Goal: Task Accomplishment & Management: Complete application form

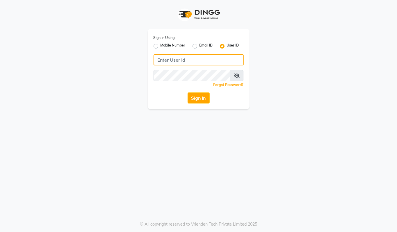
type input "94494097201"
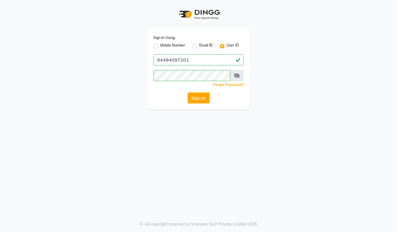
click at [161, 45] on label "Mobile Number" at bounding box center [173, 46] width 25 height 7
click at [161, 45] on input "Mobile Number" at bounding box center [163, 45] width 4 height 4
radio input "true"
radio input "false"
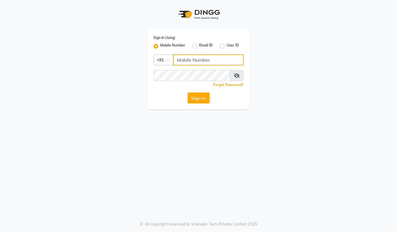
click at [180, 61] on input "Username" at bounding box center [208, 59] width 71 height 11
type input "94494097201"
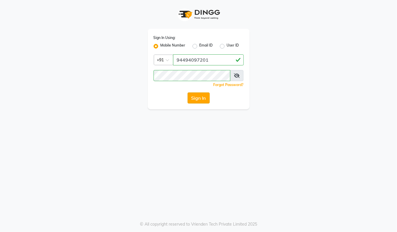
click at [201, 94] on button "Sign In" at bounding box center [199, 97] width 22 height 11
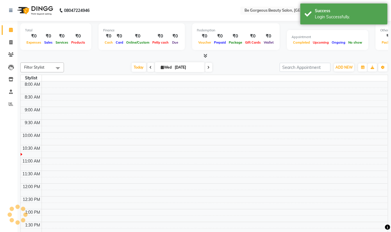
select select "en"
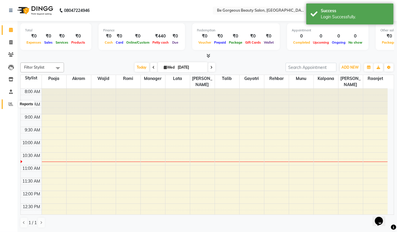
click at [9, 103] on icon at bounding box center [11, 104] width 4 height 4
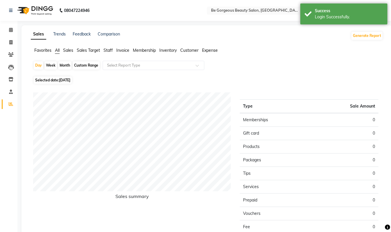
click at [67, 64] on div "Month" at bounding box center [64, 65] width 13 height 8
select select "9"
select select "2025"
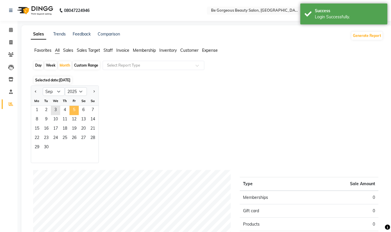
click at [71, 108] on span "5" at bounding box center [73, 110] width 9 height 9
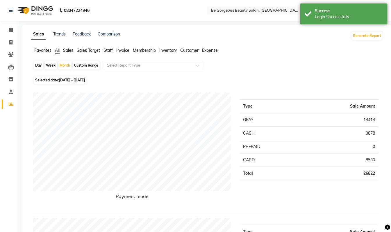
click at [113, 49] on ul "Favorites All Sales Sales Target Staff Invoice Membership Inventory Customer Ex…" at bounding box center [207, 50] width 352 height 6
click at [108, 49] on span "Staff" at bounding box center [108, 50] width 9 height 5
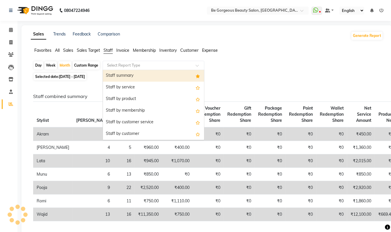
click at [119, 65] on input "text" at bounding box center [148, 66] width 84 height 6
click at [121, 74] on div "Staff summary" at bounding box center [153, 76] width 101 height 12
select select "csv"
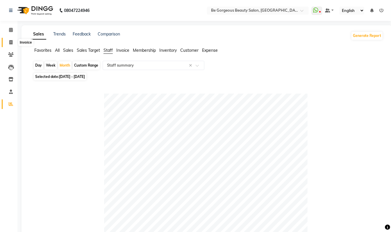
click at [9, 43] on icon at bounding box center [10, 42] width 3 height 4
select select "service"
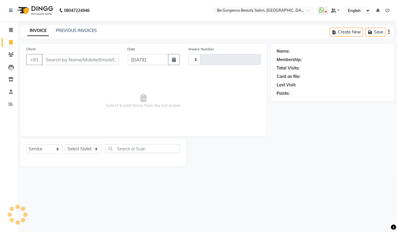
type input "4235"
select select "5405"
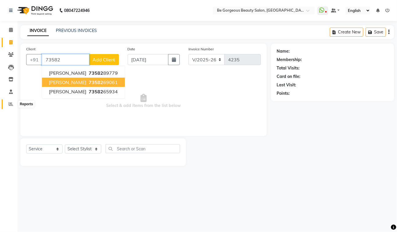
type input "73582"
click at [9, 103] on icon at bounding box center [11, 104] width 4 height 4
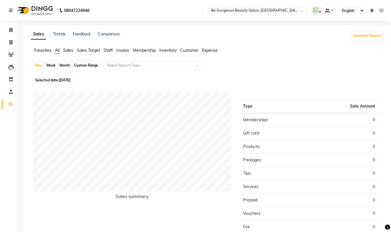
click at [107, 49] on span "Staff" at bounding box center [108, 50] width 9 height 5
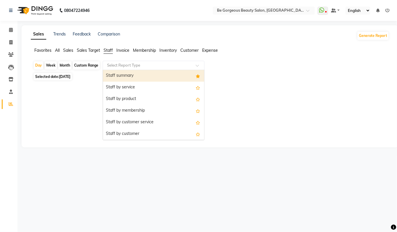
click at [126, 65] on input "text" at bounding box center [148, 66] width 84 height 6
click at [129, 72] on div "Staff summary" at bounding box center [153, 76] width 101 height 12
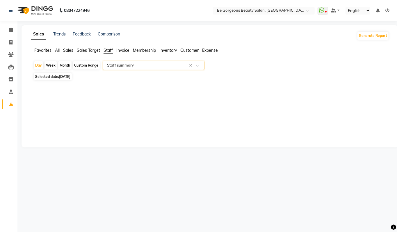
click at [60, 65] on div "Month" at bounding box center [64, 65] width 13 height 8
select select "9"
select select "2025"
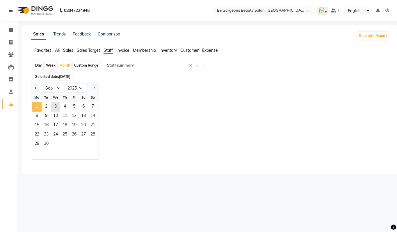
click at [36, 107] on span "1" at bounding box center [36, 106] width 9 height 9
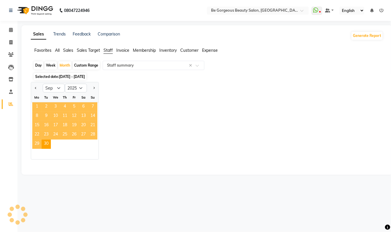
select select "csv"
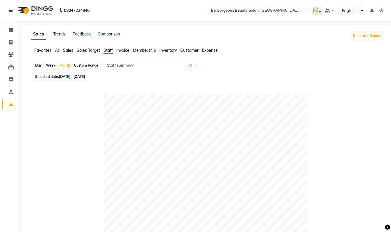
click at [12, 36] on li "Invoice" at bounding box center [8, 42] width 17 height 13
click at [12, 40] on span at bounding box center [11, 42] width 10 height 7
select select "service"
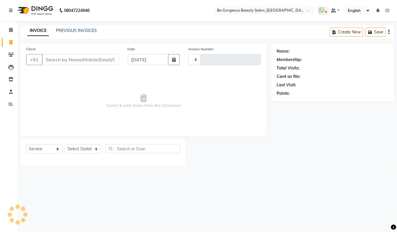
type input "4235"
select select "5405"
click at [12, 43] on icon at bounding box center [10, 42] width 3 height 4
select select "service"
type input "4235"
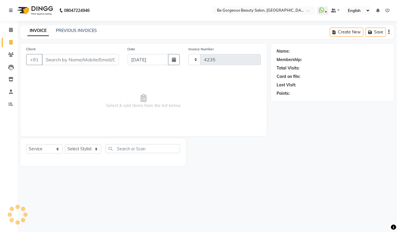
select select "5405"
click at [11, 30] on icon at bounding box center [11, 30] width 4 height 4
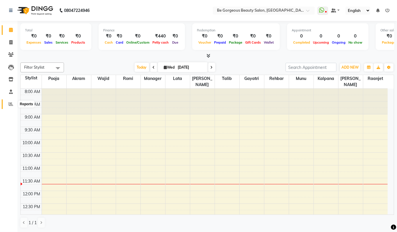
click at [9, 104] on icon at bounding box center [11, 104] width 4 height 4
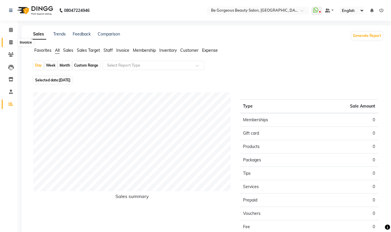
click at [11, 42] on icon at bounding box center [10, 42] width 3 height 4
select select "service"
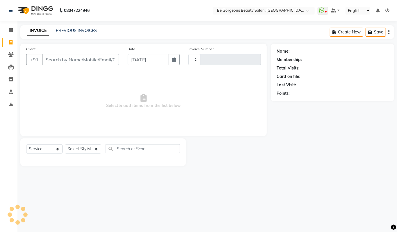
type input "4235"
select select "5405"
click at [72, 147] on select "Select Stylist [PERSON_NAME] [PERSON_NAME] Manager Munu [PERSON_NAME] Rehbar [P…" at bounding box center [83, 149] width 36 height 9
select select "36211"
click at [65, 145] on select "Select Stylist [PERSON_NAME] [PERSON_NAME] Manager Munu [PERSON_NAME] Rehbar [P…" at bounding box center [83, 149] width 36 height 9
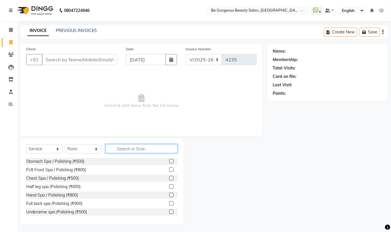
click at [128, 150] on input "text" at bounding box center [142, 148] width 72 height 9
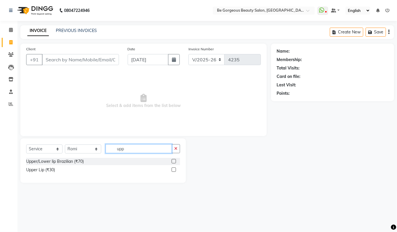
type input "upp"
click at [176, 170] on label at bounding box center [174, 169] width 4 height 4
click at [175, 170] on input "checkbox" at bounding box center [174, 170] width 4 height 4
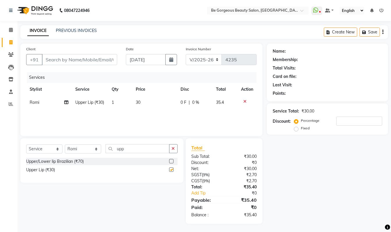
checkbox input "false"
click at [134, 148] on input "upp" at bounding box center [138, 148] width 64 height 9
type input "u"
type input "chin"
click at [171, 170] on label at bounding box center [171, 169] width 4 height 4
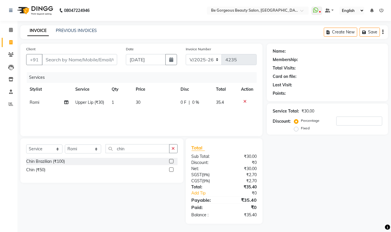
click at [171, 170] on input "checkbox" at bounding box center [171, 170] width 4 height 4
checkbox input "false"
click at [129, 150] on input "chin" at bounding box center [138, 148] width 64 height 9
type input "c"
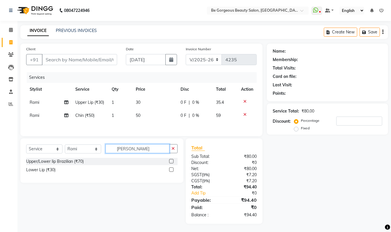
type input "[PERSON_NAME]"
click at [170, 172] on label at bounding box center [171, 169] width 4 height 4
click at [170, 172] on input "checkbox" at bounding box center [171, 170] width 4 height 4
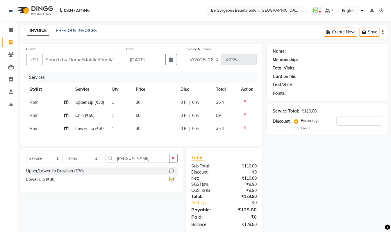
checkbox input "false"
click at [131, 163] on input "[PERSON_NAME]" at bounding box center [138, 158] width 64 height 9
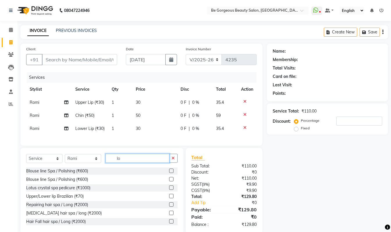
type input "l"
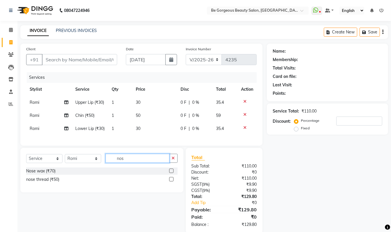
type input "nos"
click at [172, 181] on label at bounding box center [171, 179] width 4 height 4
click at [172, 181] on input "checkbox" at bounding box center [171, 180] width 4 height 4
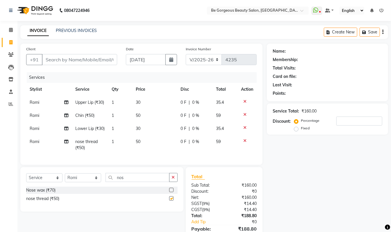
checkbox input "false"
click at [55, 58] on input "Client" at bounding box center [79, 59] width 75 height 11
type input "7"
type input "0"
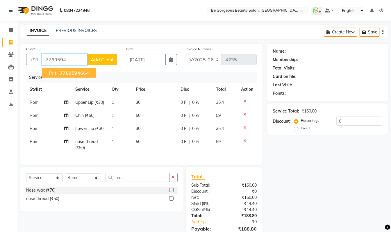
click at [87, 74] on ngb-highlight "7760594 664" at bounding box center [74, 73] width 30 height 6
type input "7760594664"
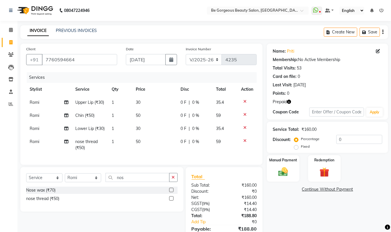
click at [290, 102] on icon "button" at bounding box center [289, 102] width 4 height 4
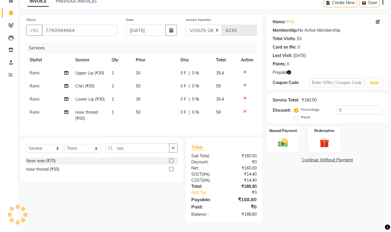
scroll to position [35, 0]
click at [318, 137] on img at bounding box center [324, 143] width 16 height 13
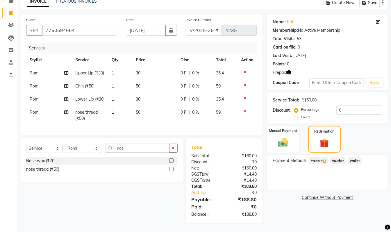
click at [318, 157] on span "Prepaid 1" at bounding box center [318, 160] width 19 height 7
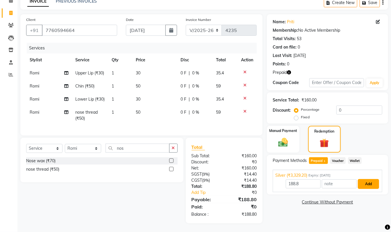
click at [371, 181] on button "Add" at bounding box center [368, 184] width 21 height 10
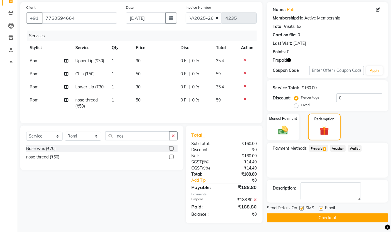
scroll to position [54, 0]
click at [371, 213] on button "Checkout" at bounding box center [327, 217] width 121 height 9
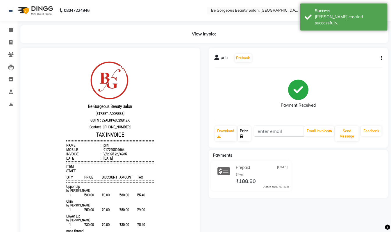
click at [241, 135] on icon at bounding box center [241, 136] width 3 height 3
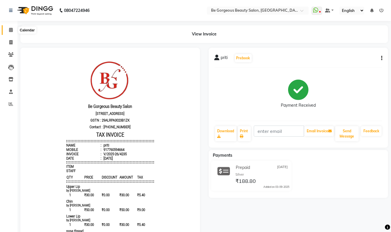
click at [10, 30] on icon at bounding box center [11, 30] width 4 height 4
